Goal: Check status: Check status

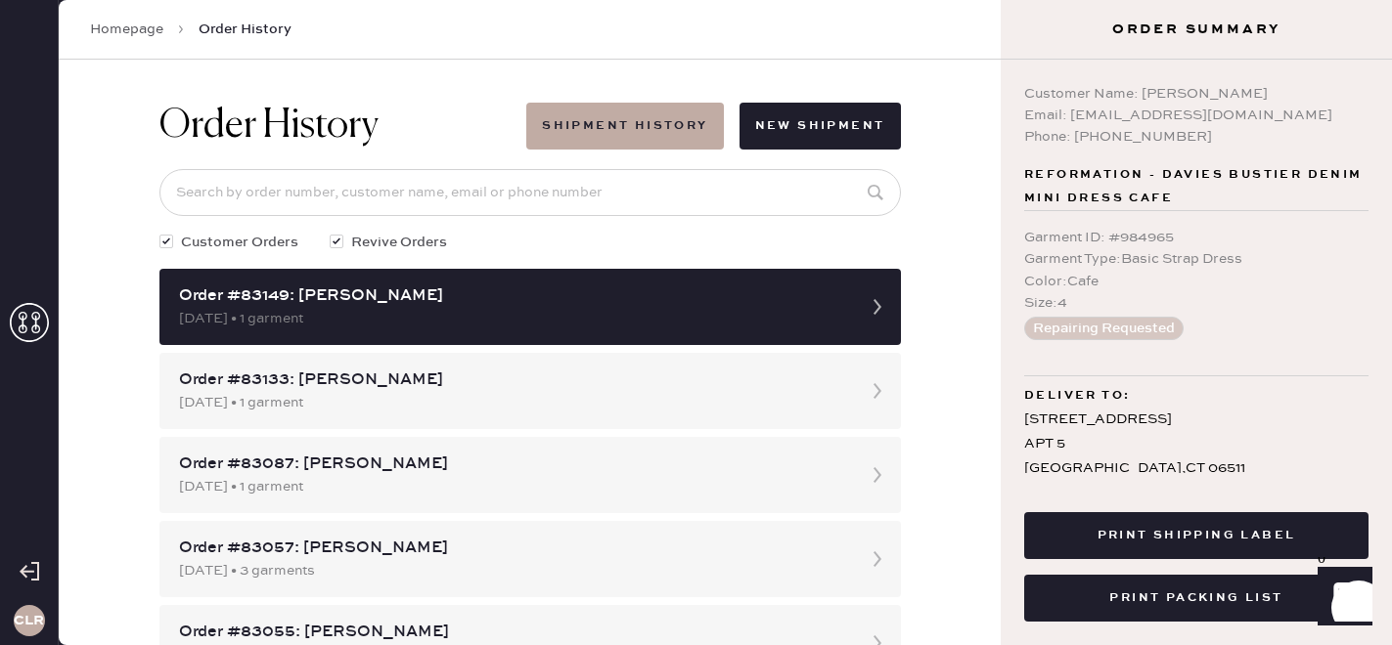
click at [28, 326] on icon at bounding box center [29, 322] width 39 height 39
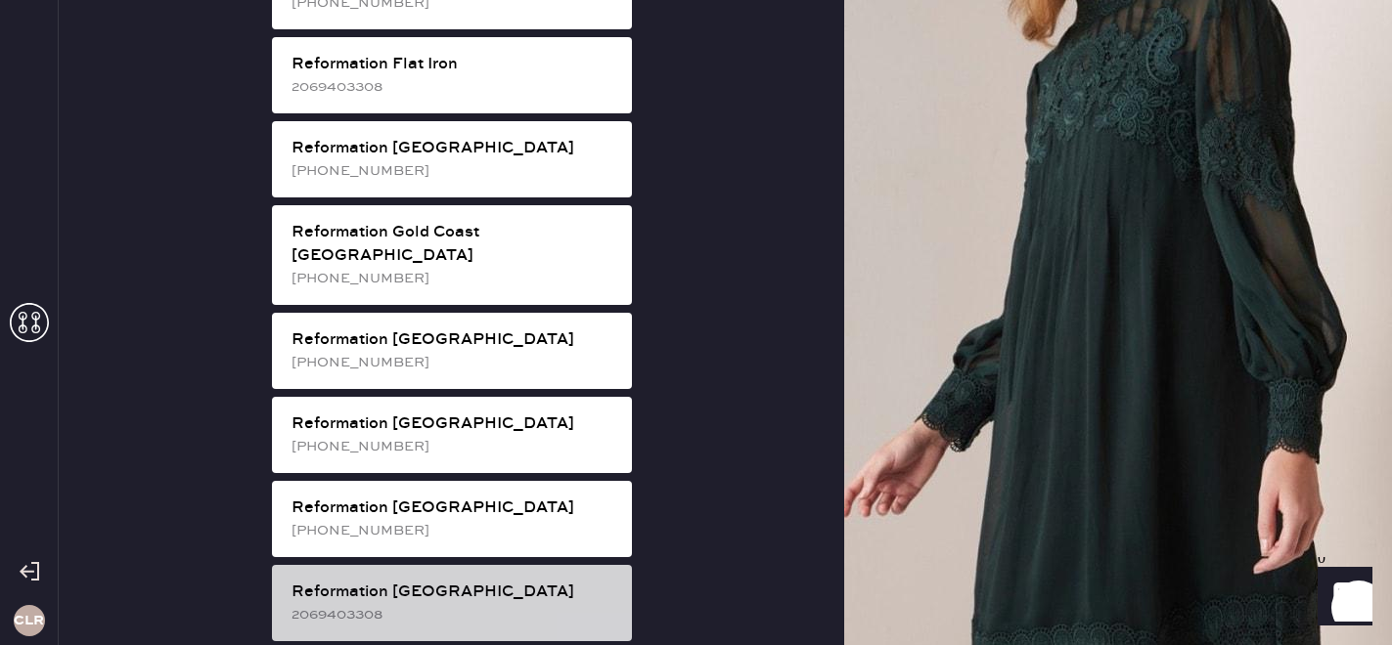
scroll to position [1389, 0]
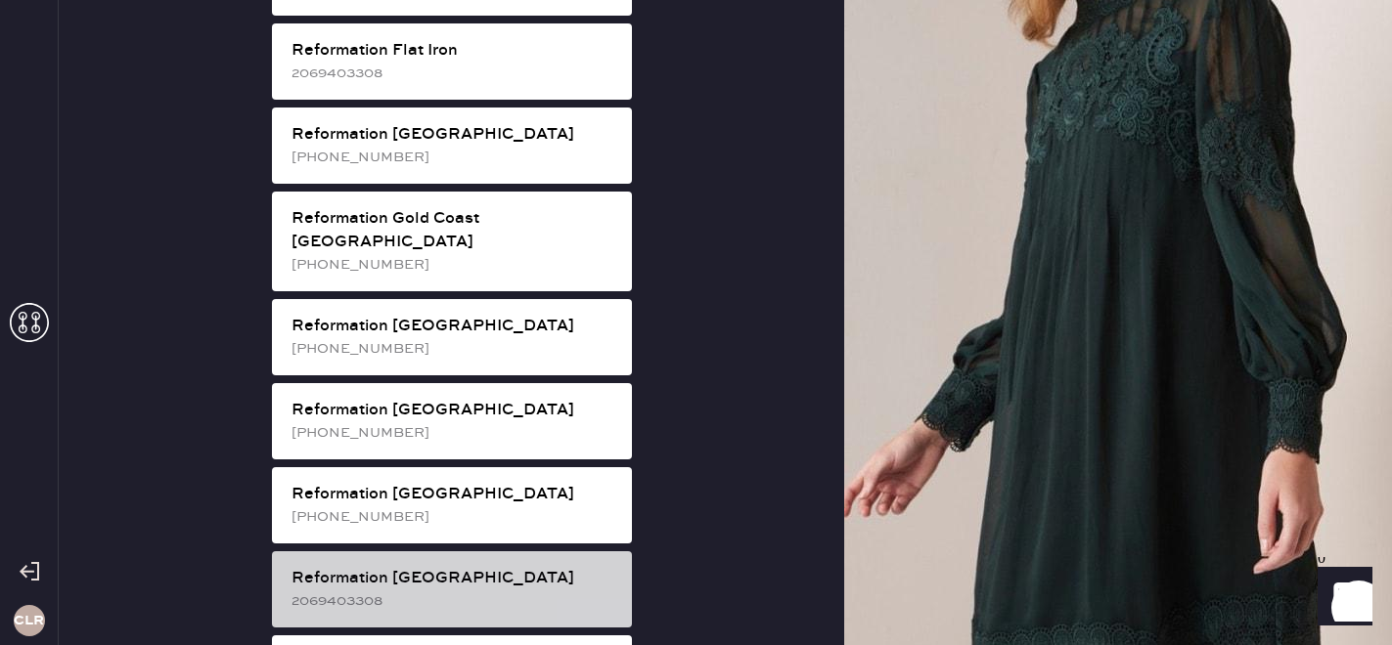
click at [427, 591] on div "2069403308" at bounding box center [453, 602] width 325 height 22
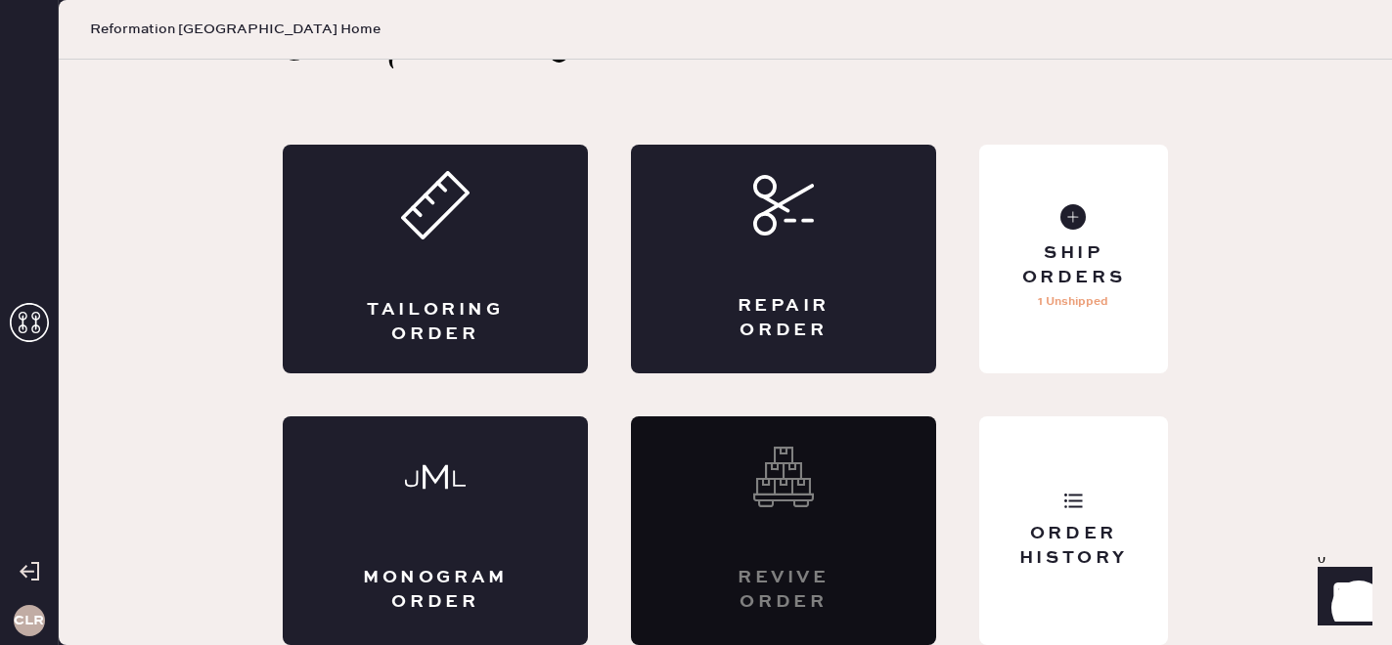
scroll to position [64, 0]
click at [1105, 541] on div "Order History" at bounding box center [1073, 546] width 157 height 49
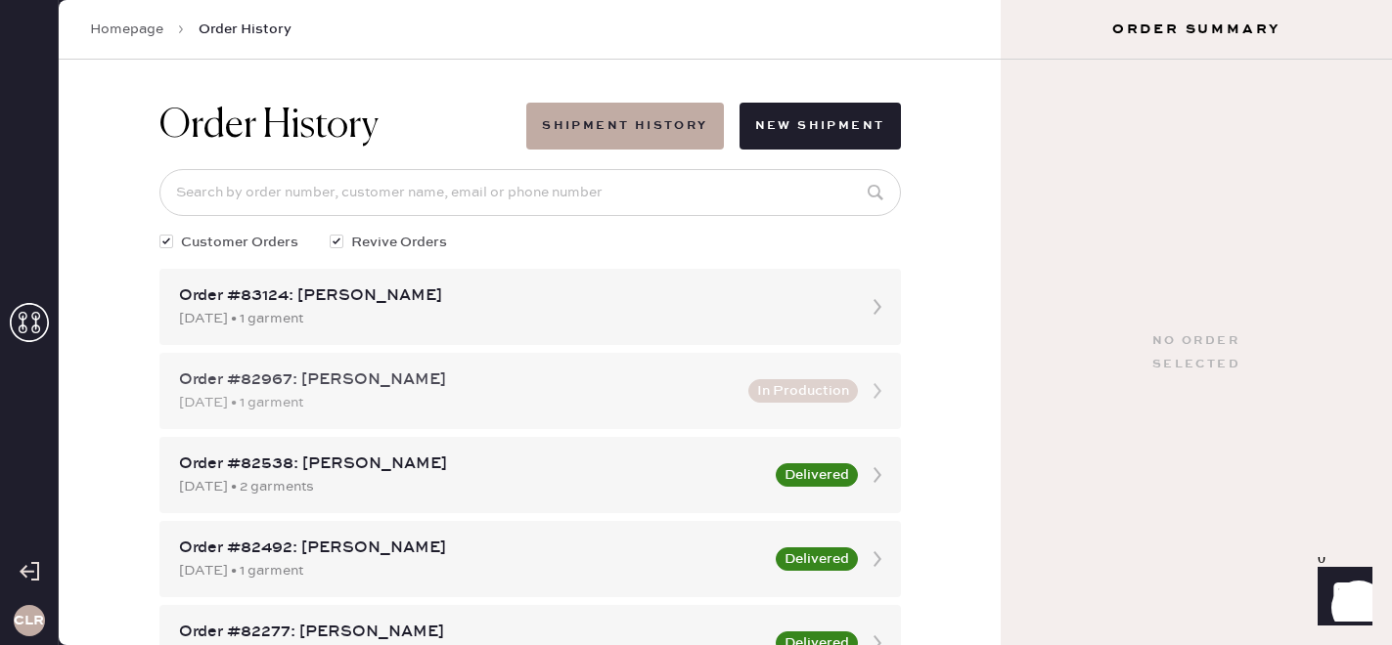
click at [376, 403] on div "[DATE] • 1 garment" at bounding box center [457, 403] width 557 height 22
